Goal: Information Seeking & Learning: Learn about a topic

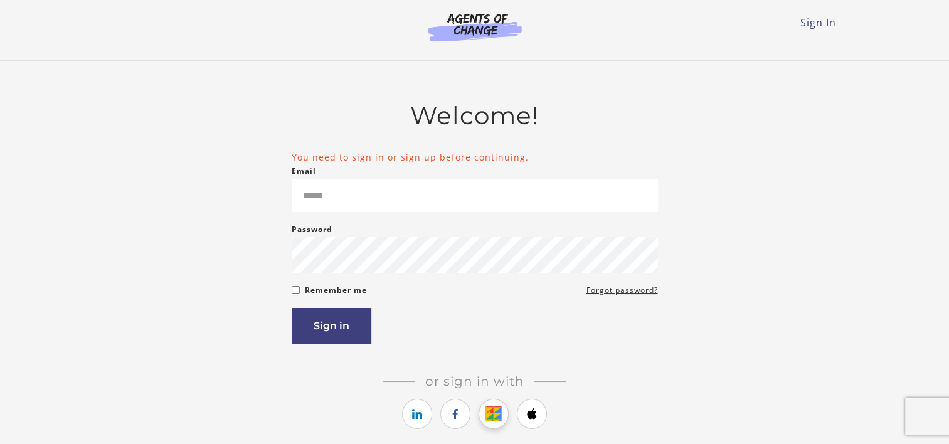
click at [492, 416] on icon "https://courses.thinkific.com/users/auth/google?ss%5Breferral%5D=&ss%5Buser_ret…" at bounding box center [494, 413] width 16 height 15
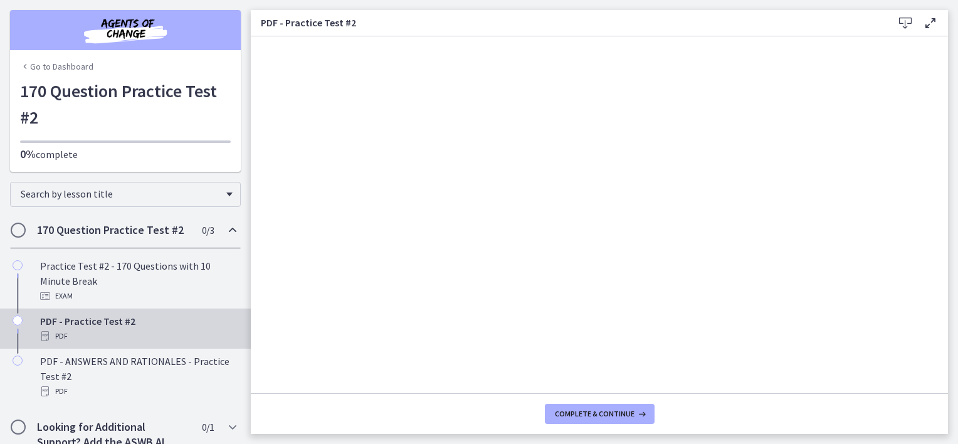
click at [949, 148] on main "PDF - Practice Test #2 Download Enable fullscreen Complete & continue" at bounding box center [604, 222] width 707 height 444
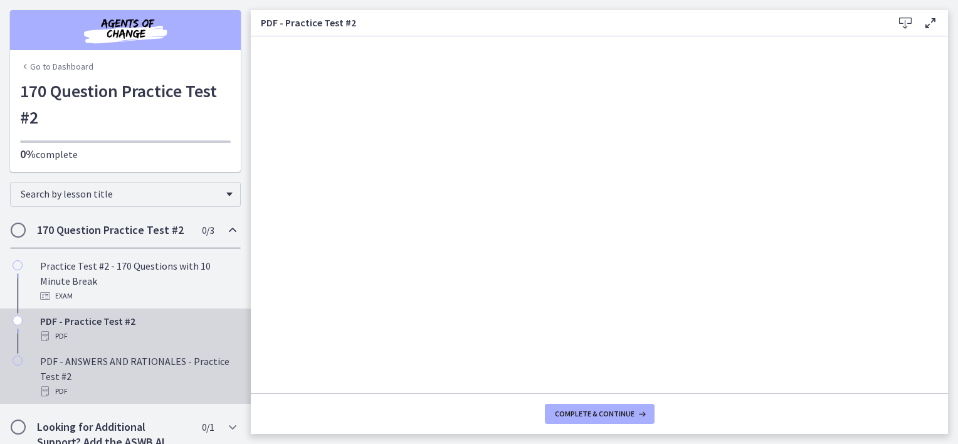
click at [182, 373] on div "PDF - ANSWERS AND RATIONALES - Practice Test #2 PDF" at bounding box center [138, 376] width 196 height 45
